Goal: Information Seeking & Learning: Learn about a topic

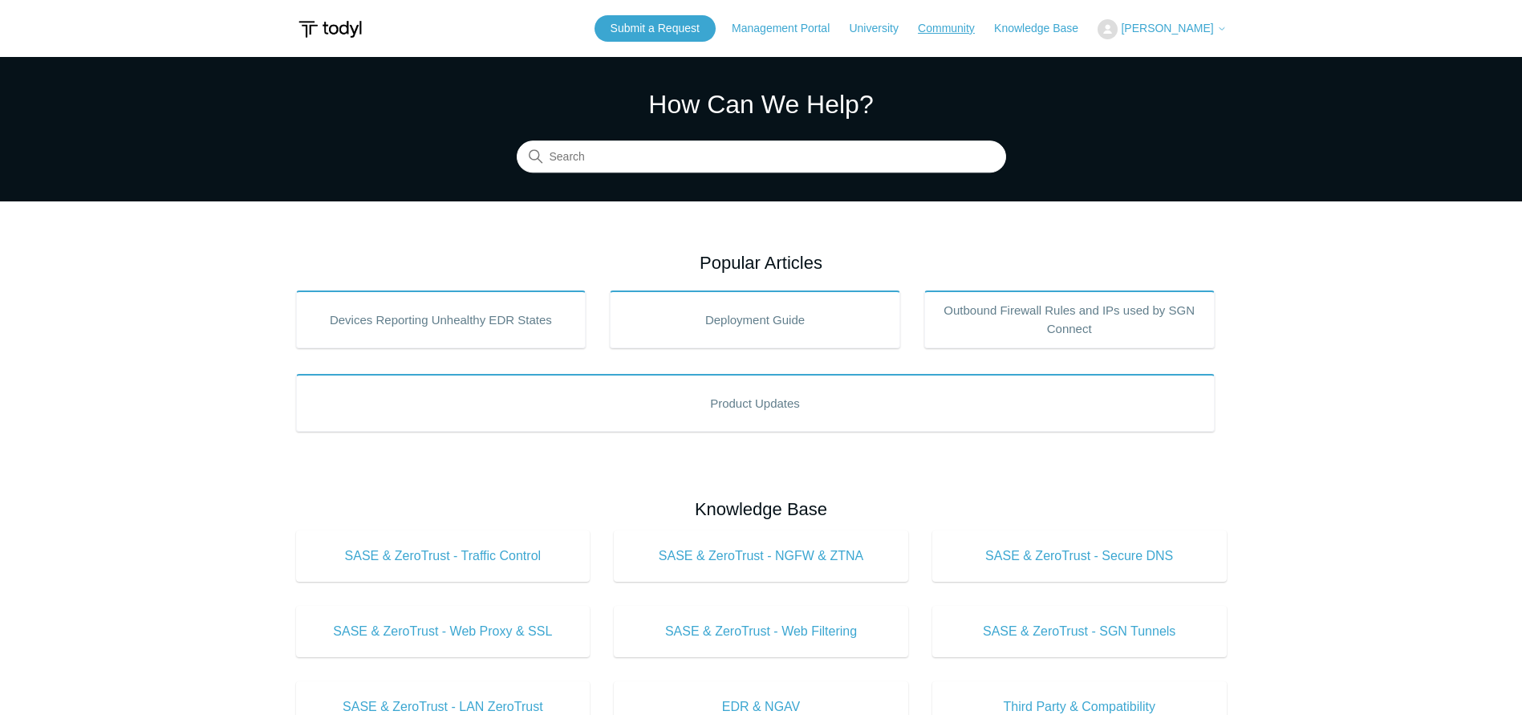
click at [991, 26] on link "Community" at bounding box center [954, 28] width 73 height 17
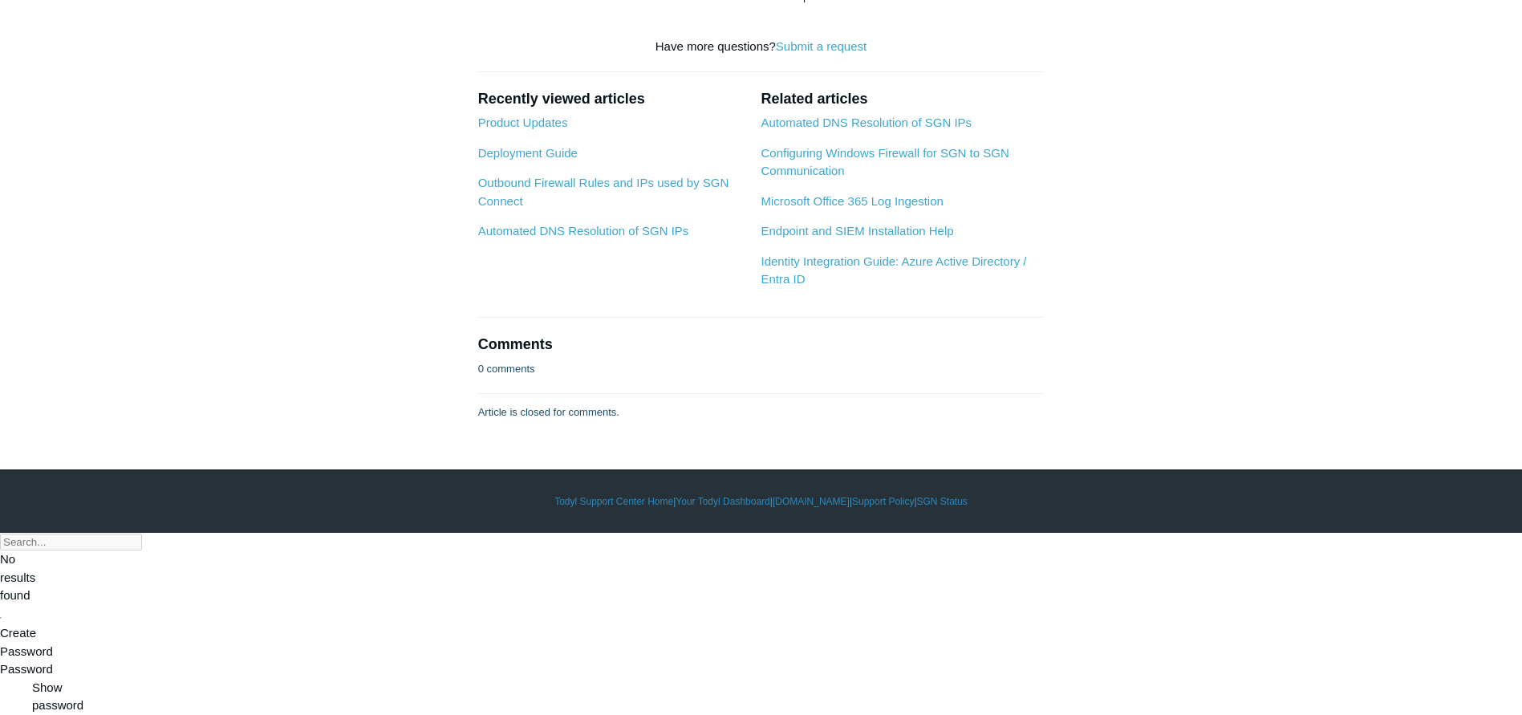
scroll to position [2889, 0]
click at [811, 129] on link "Automated DNS Resolution of SGN IPs" at bounding box center [866, 123] width 211 height 14
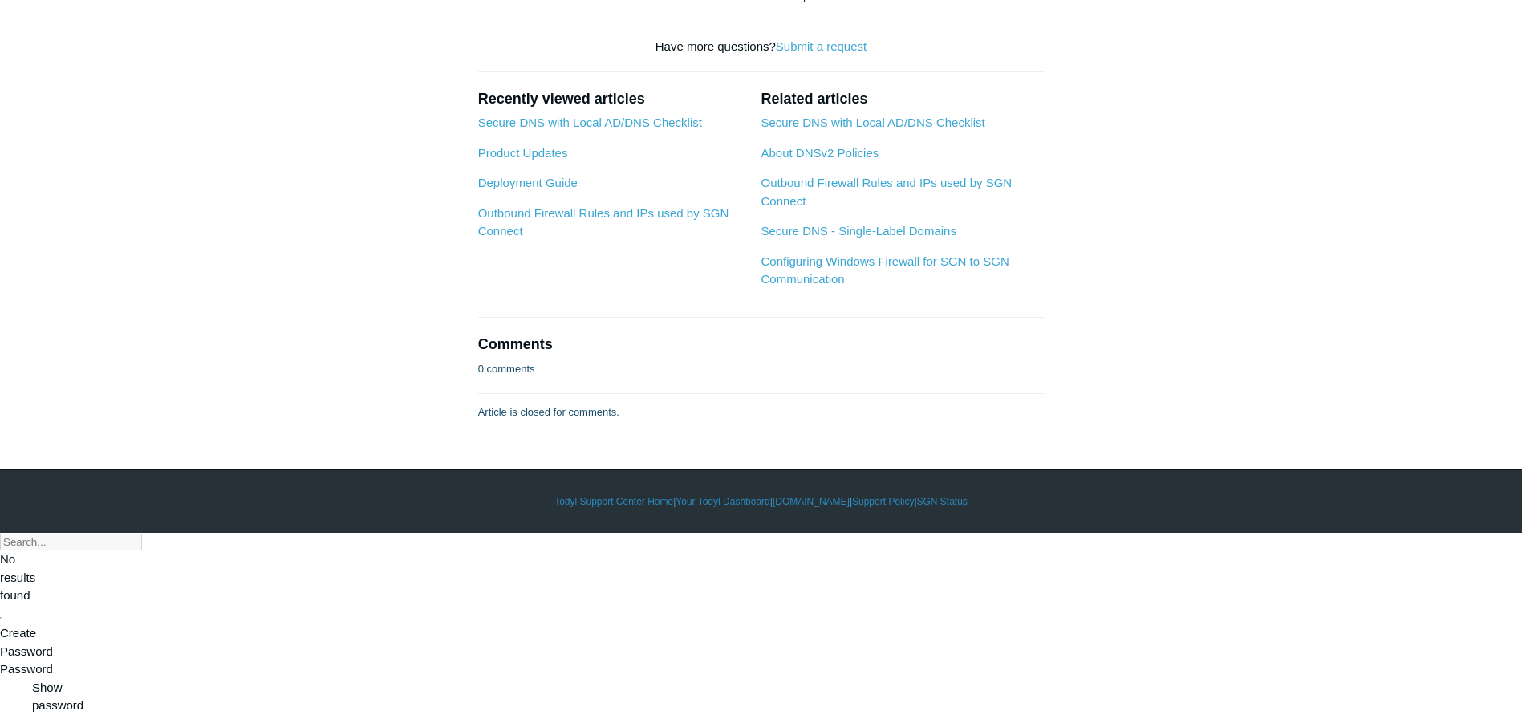
scroll to position [716, 0]
